Goal: Browse casually

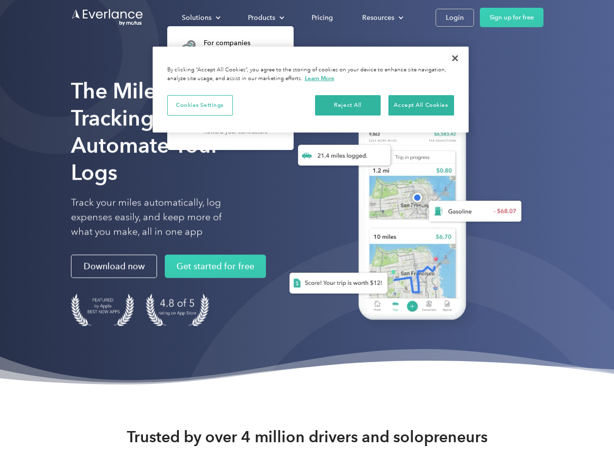
click at [201, 17] on div "Solutions" at bounding box center [197, 18] width 30 height 12
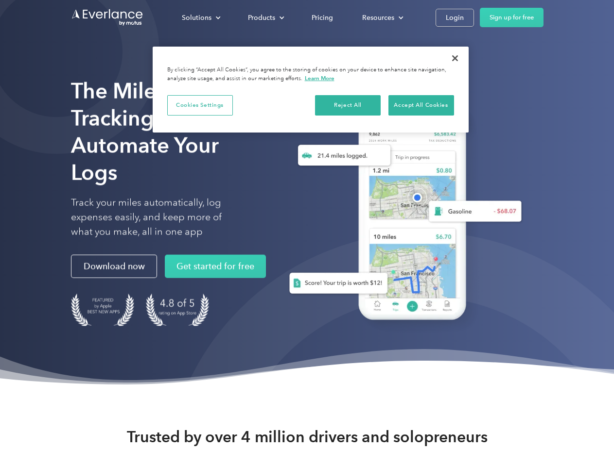
click at [265, 17] on div "Products" at bounding box center [261, 18] width 27 height 12
click at [381, 17] on div "Resources" at bounding box center [378, 18] width 32 height 12
click at [200, 105] on button "Cookies Settings" at bounding box center [200, 105] width 66 height 20
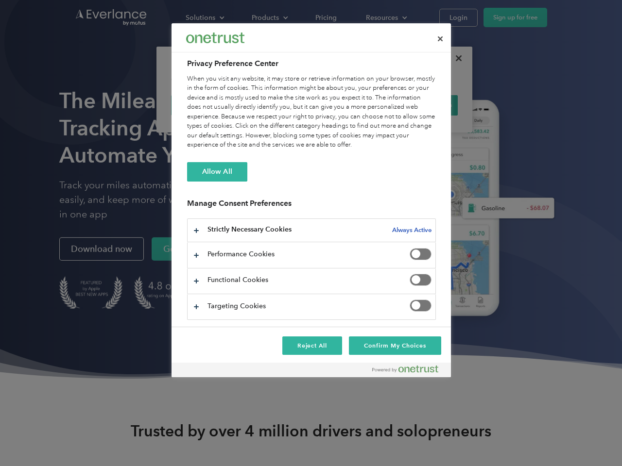
click at [348, 105] on div "When you visit any website, it may store or retrieve information on your browse…" at bounding box center [311, 112] width 249 height 76
click at [421, 105] on div "When you visit any website, it may store or retrieve information on your browse…" at bounding box center [311, 112] width 249 height 76
click at [455, 58] on div at bounding box center [311, 233] width 622 height 466
